Goal: Task Accomplishment & Management: Manage account settings

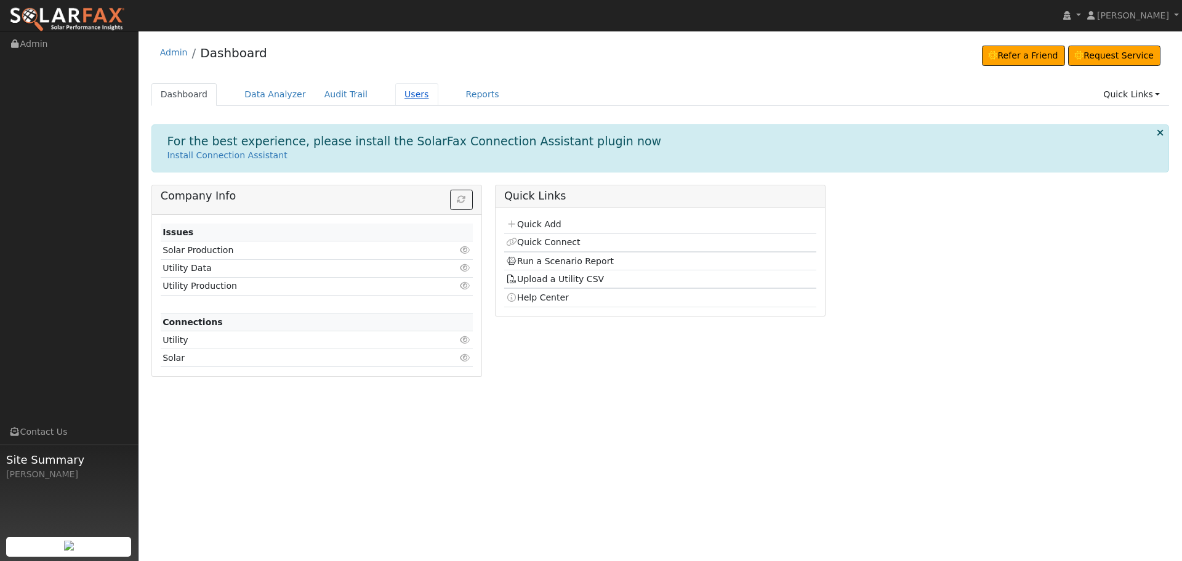
click at [395, 87] on link "Users" at bounding box center [416, 94] width 43 height 23
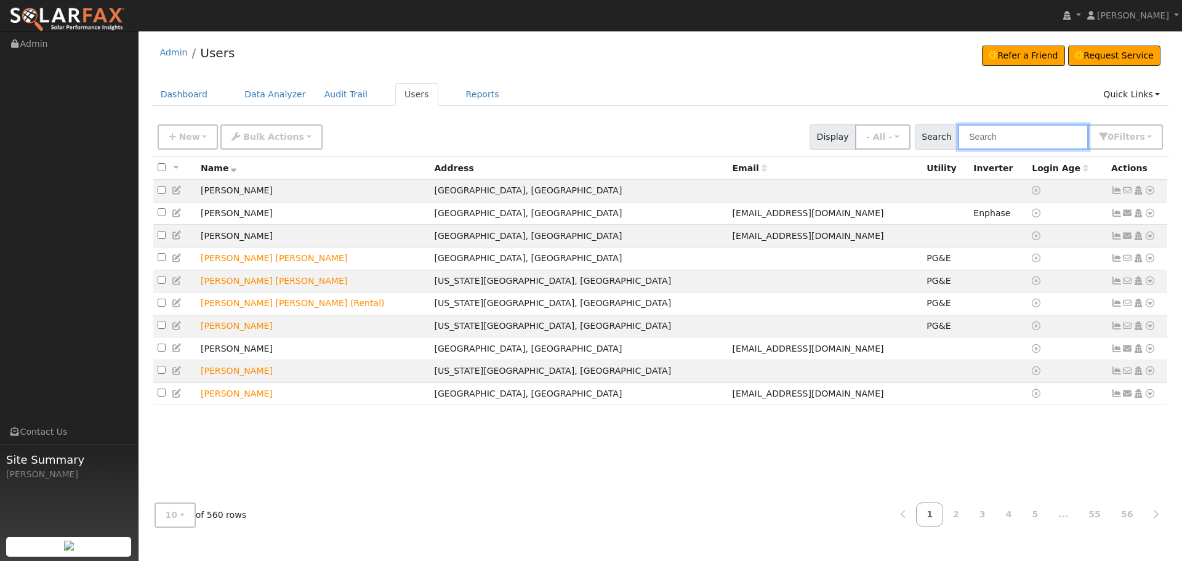
click at [1021, 140] on input "text" at bounding box center [1023, 136] width 131 height 25
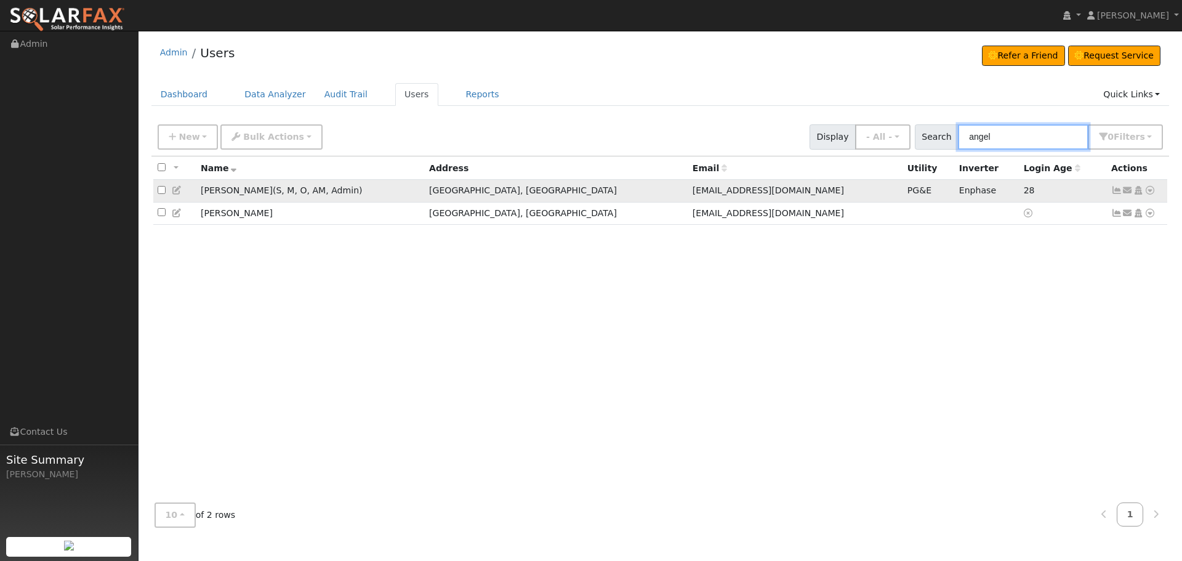
type input "angel"
click at [1117, 195] on icon at bounding box center [1116, 190] width 11 height 9
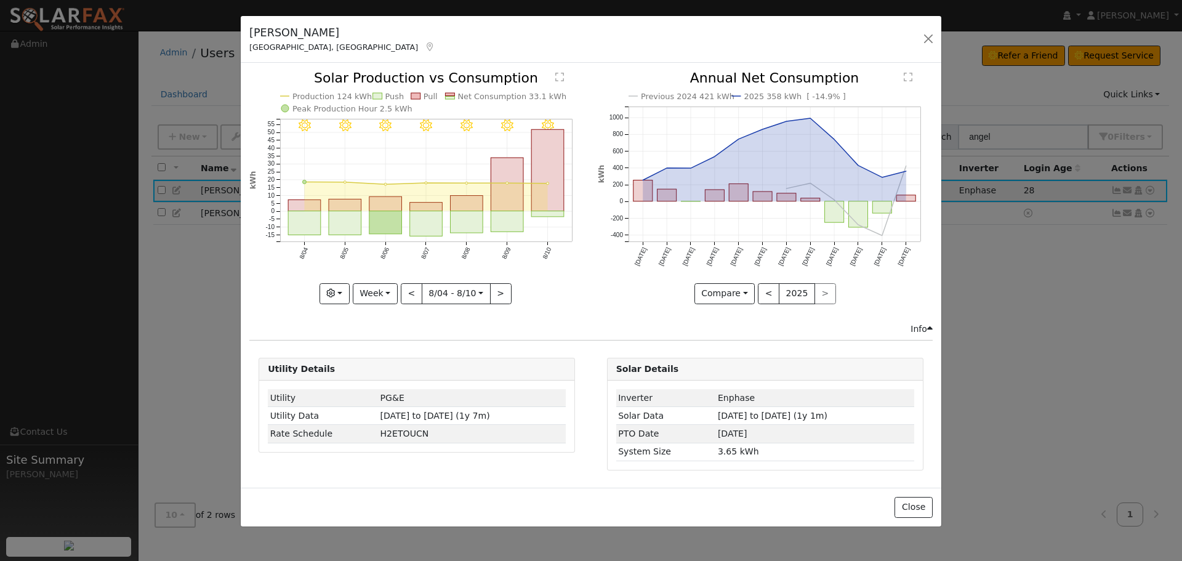
click at [572, 269] on icon "8/10 - Clear 8/09 - Clear 8/08 - Clear 8/07 - Clear 8/06 - Clear 8/05 - Clear 8…" at bounding box center [416, 186] width 335 height 231
click at [931, 39] on button "button" at bounding box center [928, 38] width 17 height 17
